Goal: Information Seeking & Learning: Find specific fact

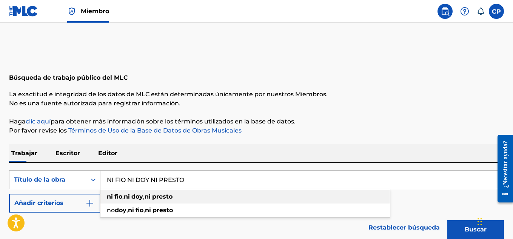
type input "NI FIO NI DOY NI PRESTO"
click at [141, 199] on strong "doy" at bounding box center [137, 196] width 12 height 7
click at [135, 201] on div "Búsqueda con criterios d4c7ebc4-fcc2-4369-b909-25972382b351 Título de la obra N…" at bounding box center [256, 191] width 495 height 42
click at [92, 206] on img "Formulario de búsqueda" at bounding box center [89, 203] width 9 height 9
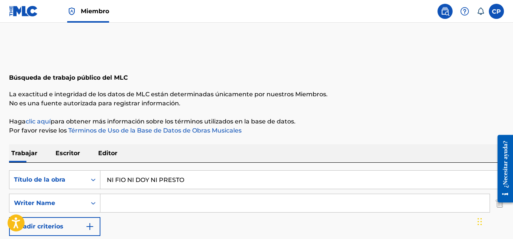
click at [123, 200] on input "Formulario de búsqueda" at bounding box center [296, 203] width 390 height 18
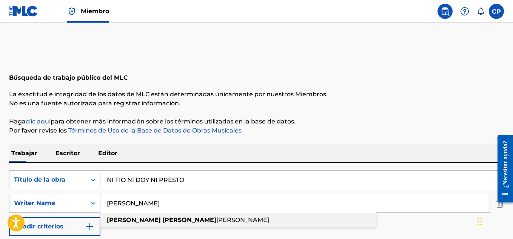
click at [125, 217] on div "[PERSON_NAME] [PERSON_NAME]" at bounding box center [239, 220] width 276 height 14
type input "[PERSON_NAME]"
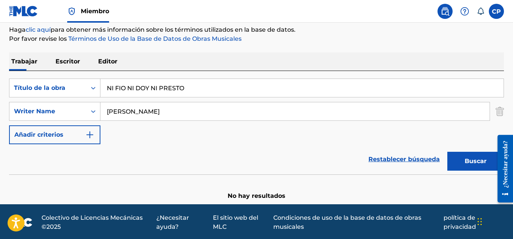
scroll to position [93, 0]
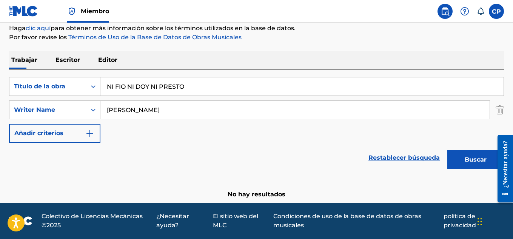
click at [470, 166] on button "Buscar" at bounding box center [476, 159] width 57 height 19
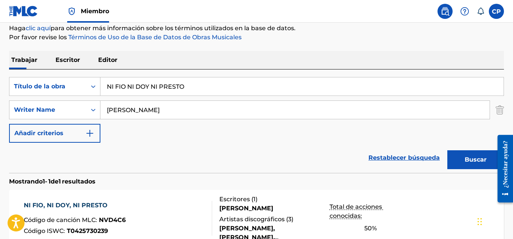
click at [76, 203] on font "NI FIO, NI DOY, NI PRESTO" at bounding box center [66, 205] width 84 height 7
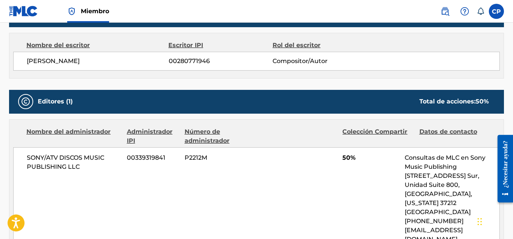
scroll to position [378, 0]
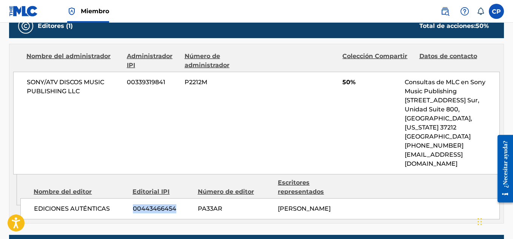
drag, startPoint x: 133, startPoint y: 201, endPoint x: 178, endPoint y: 206, distance: 45.9
click at [178, 206] on div "EDICIONES AUTÉNTICAS 00443466454 PA33AR [PERSON_NAME]" at bounding box center [260, 208] width 480 height 21
copy font "00443466454"
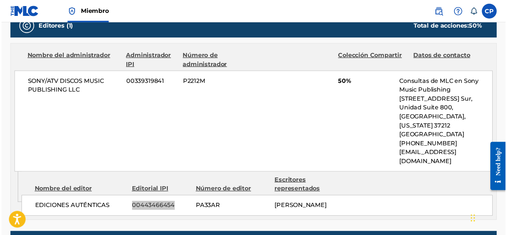
scroll to position [372, 0]
